Goal: Transaction & Acquisition: Purchase product/service

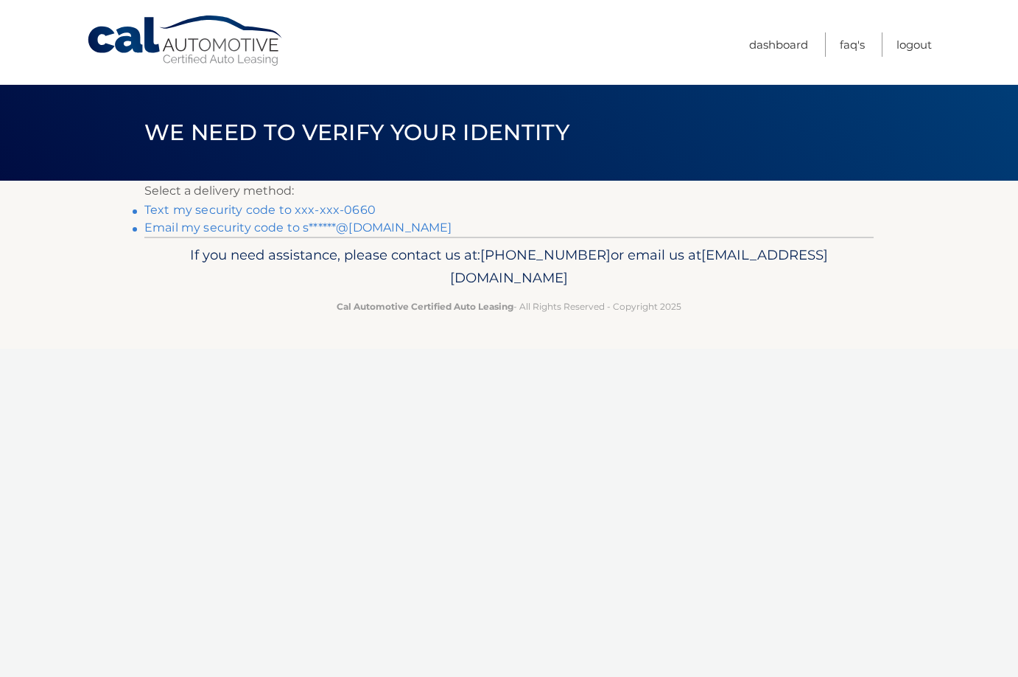
click at [237, 205] on link "Text my security code to xxx-xxx-0660" at bounding box center [259, 210] width 231 height 14
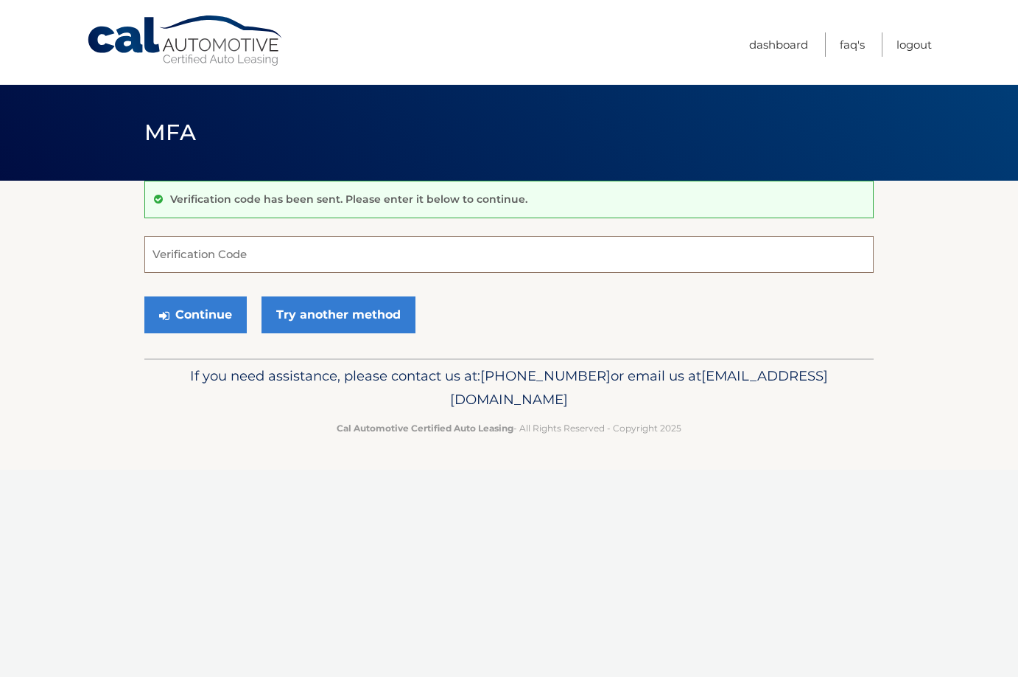
click at [247, 250] on input "Verification Code" at bounding box center [509, 254] width 730 height 37
type input "248487"
click at [199, 306] on button "Continue" at bounding box center [195, 314] width 102 height 37
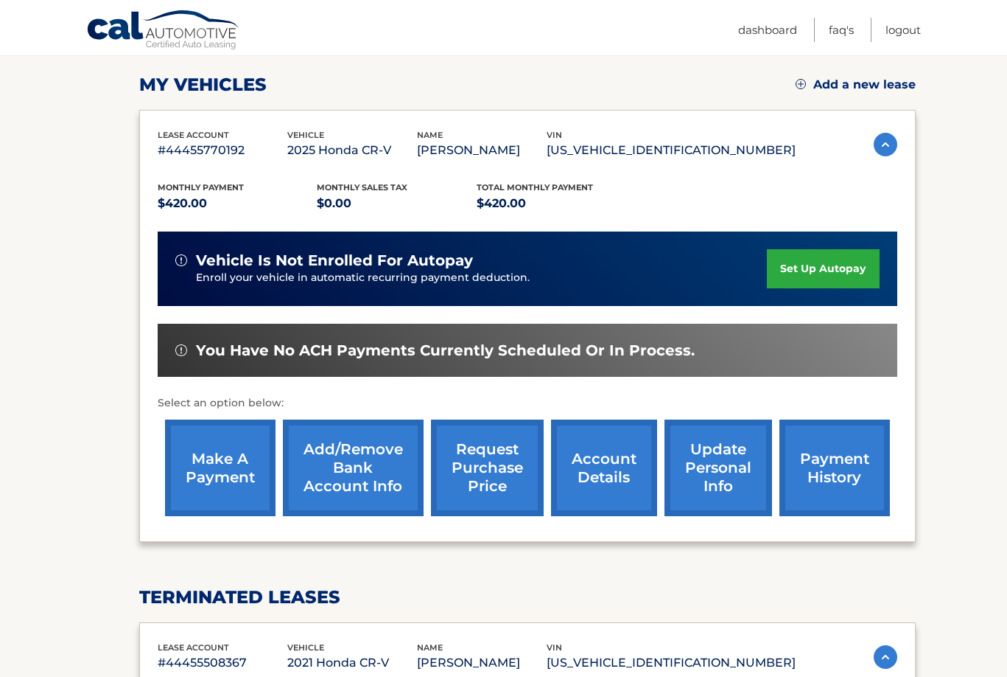
scroll to position [221, 0]
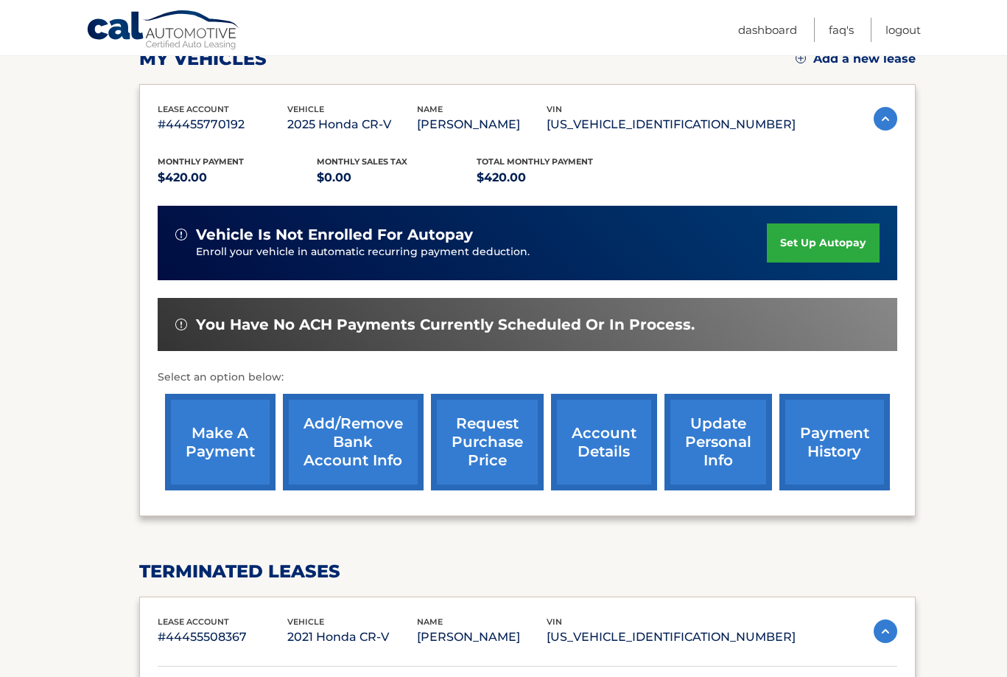
click at [201, 436] on link "make a payment" at bounding box center [220, 442] width 111 height 97
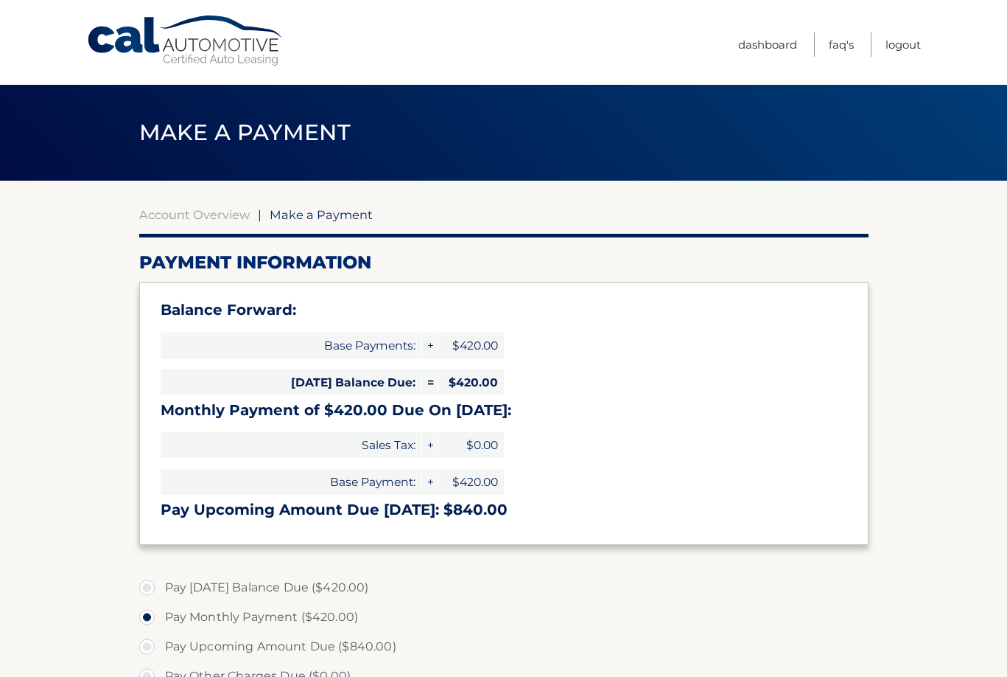
select select "Y2I4ZGEyN2EtNGY5ZS00MGIyLTg2MWYtMDU0ZGU4NTI3ZTY1"
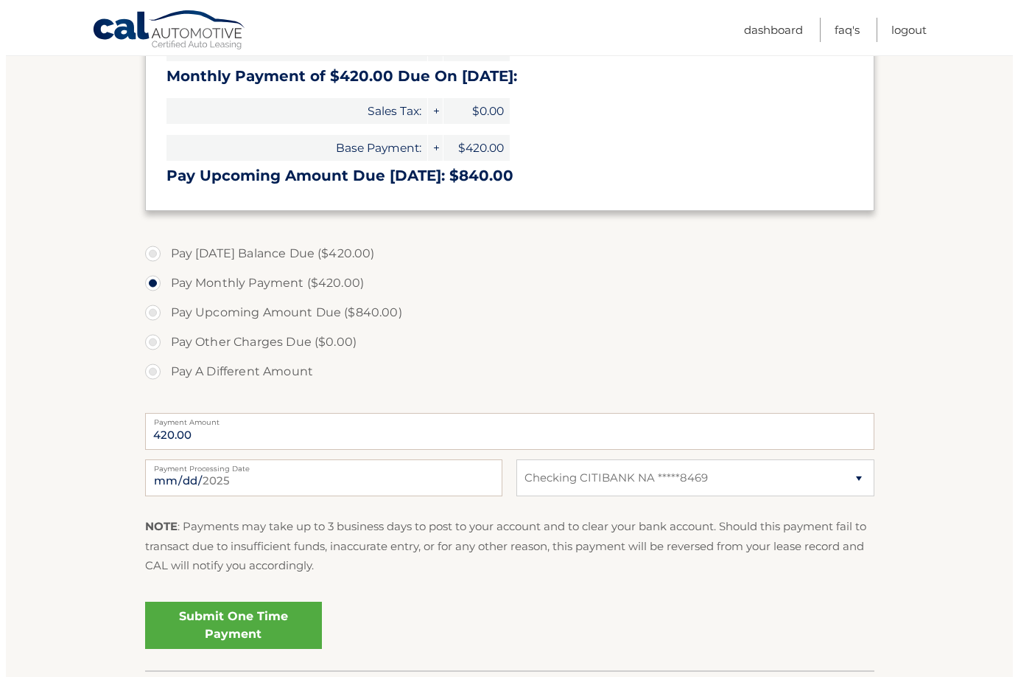
scroll to position [368, 0]
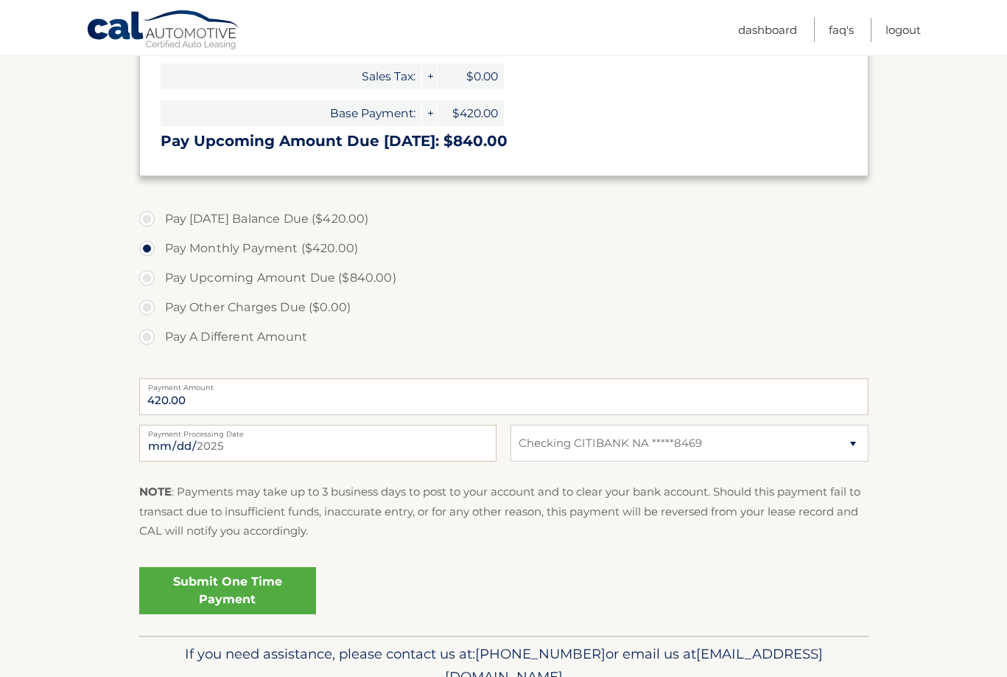
click at [241, 583] on link "Submit One Time Payment" at bounding box center [227, 590] width 177 height 47
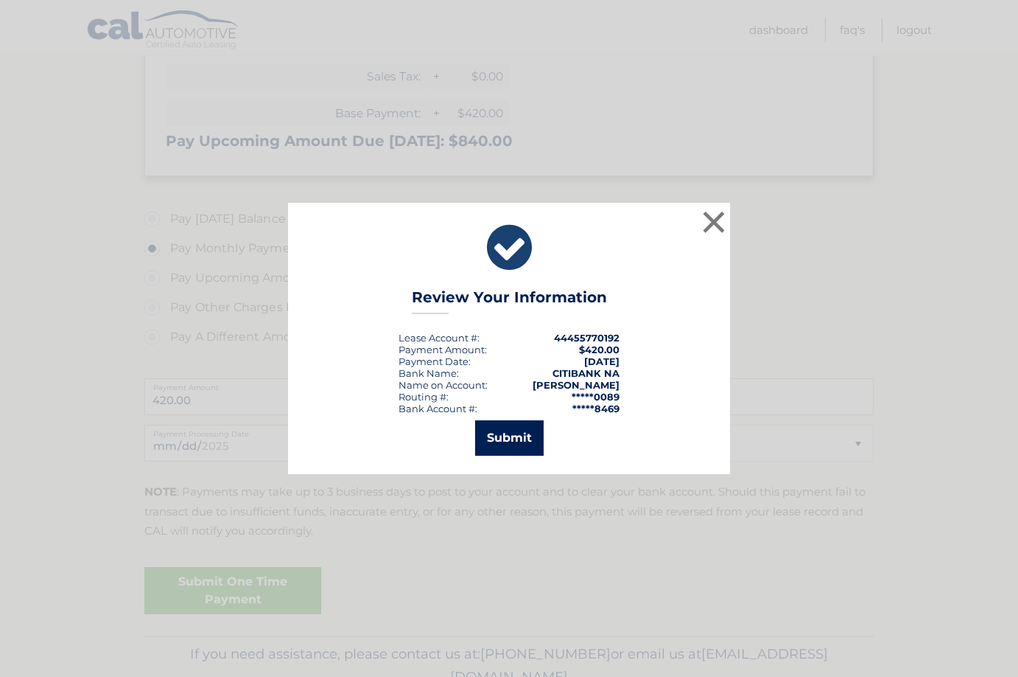
click at [498, 437] on button "Submit" at bounding box center [509, 437] width 69 height 35
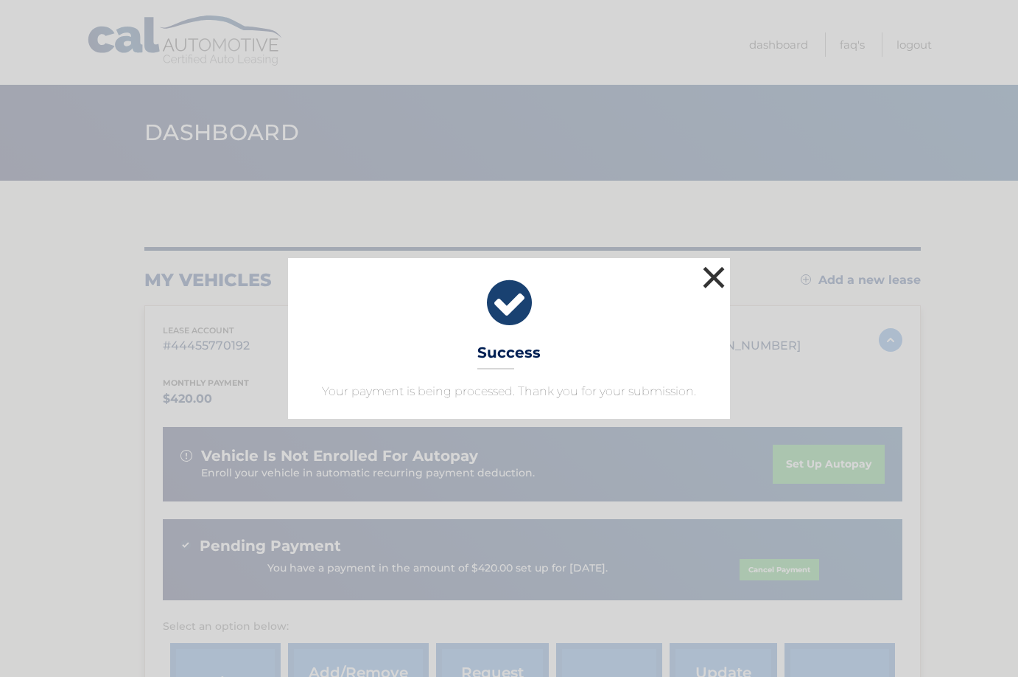
click at [713, 279] on button "×" at bounding box center [713, 276] width 29 height 29
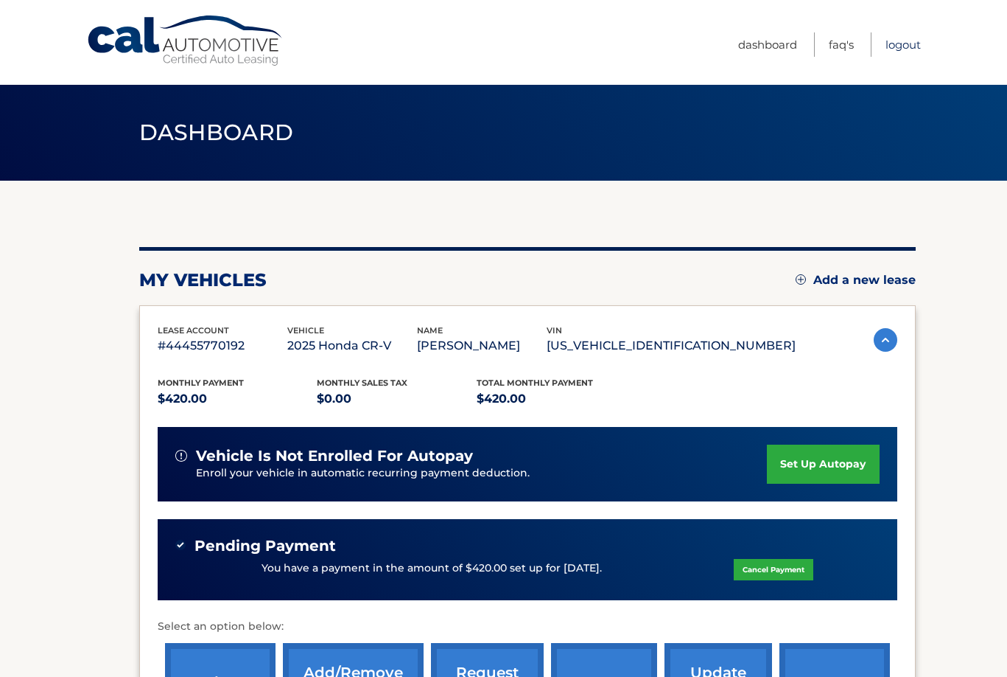
click at [901, 43] on link "Logout" at bounding box center [903, 44] width 35 height 24
